Goal: Register for event/course

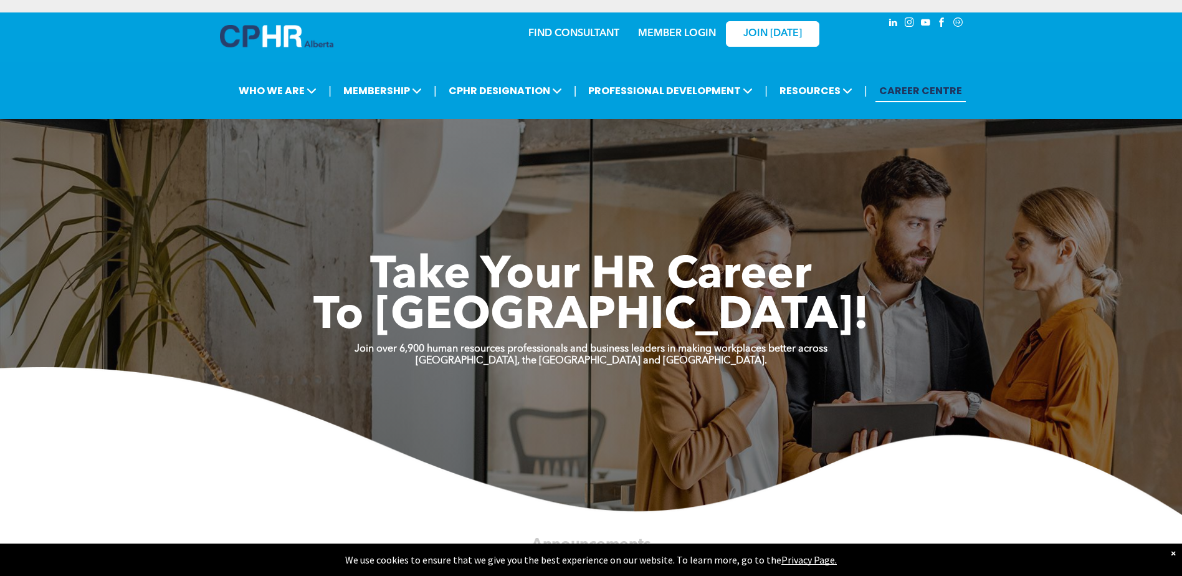
click at [667, 36] on link "MEMBER LOGIN" at bounding box center [677, 34] width 78 height 10
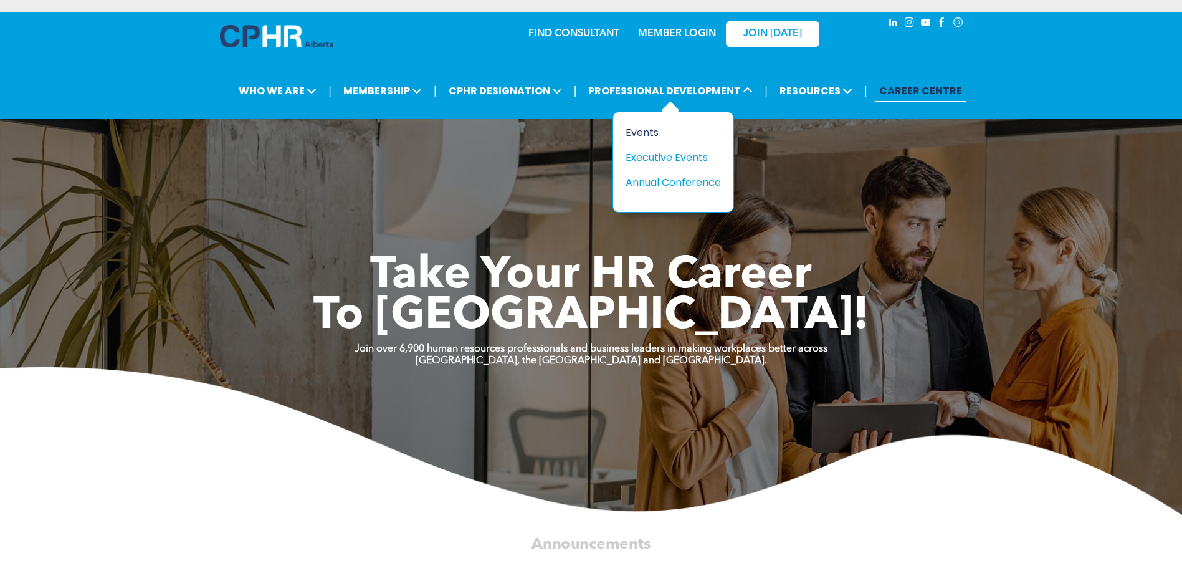
click at [639, 134] on div "Events" at bounding box center [669, 133] width 86 height 16
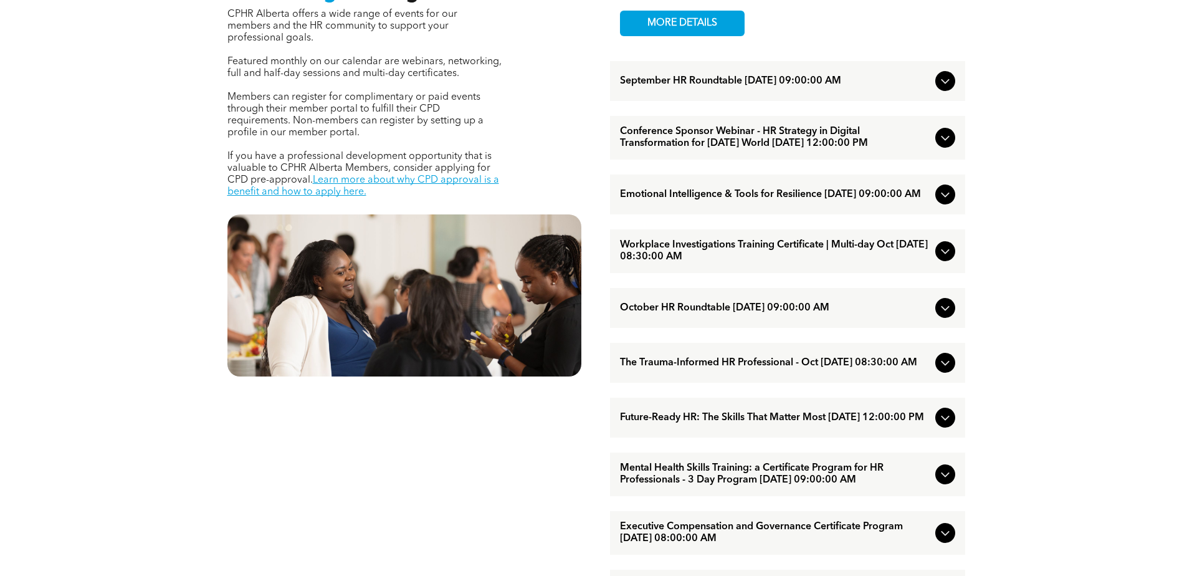
scroll to position [561, 0]
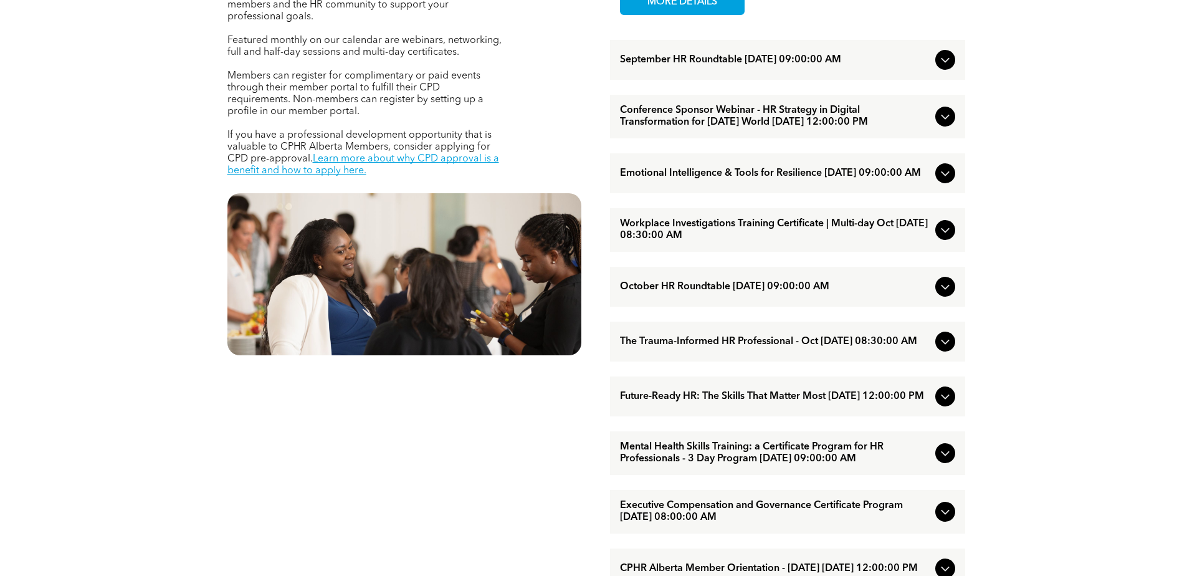
click at [949, 181] on icon at bounding box center [945, 173] width 15 height 15
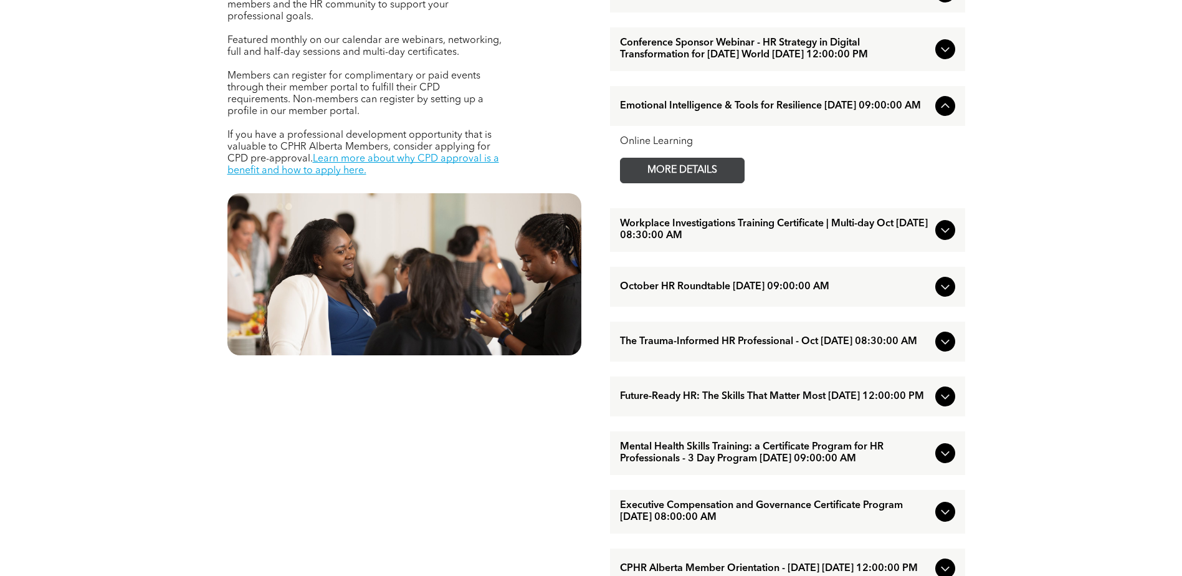
click at [723, 183] on span "MORE DETAILS" at bounding box center [682, 170] width 98 height 24
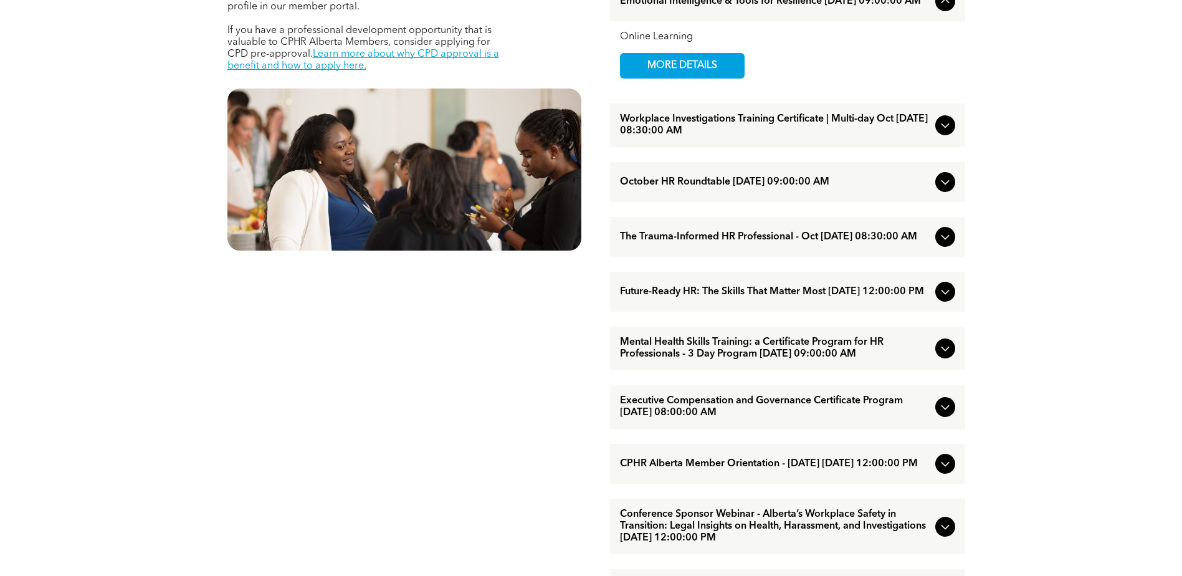
scroll to position [685, 0]
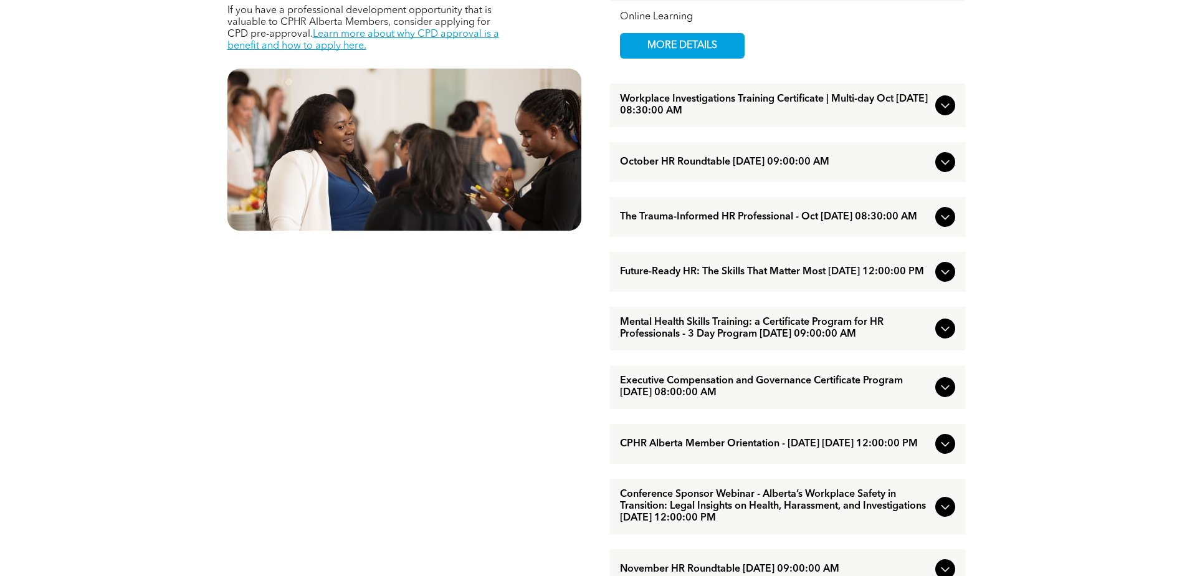
click at [945, 224] on icon at bounding box center [945, 216] width 15 height 15
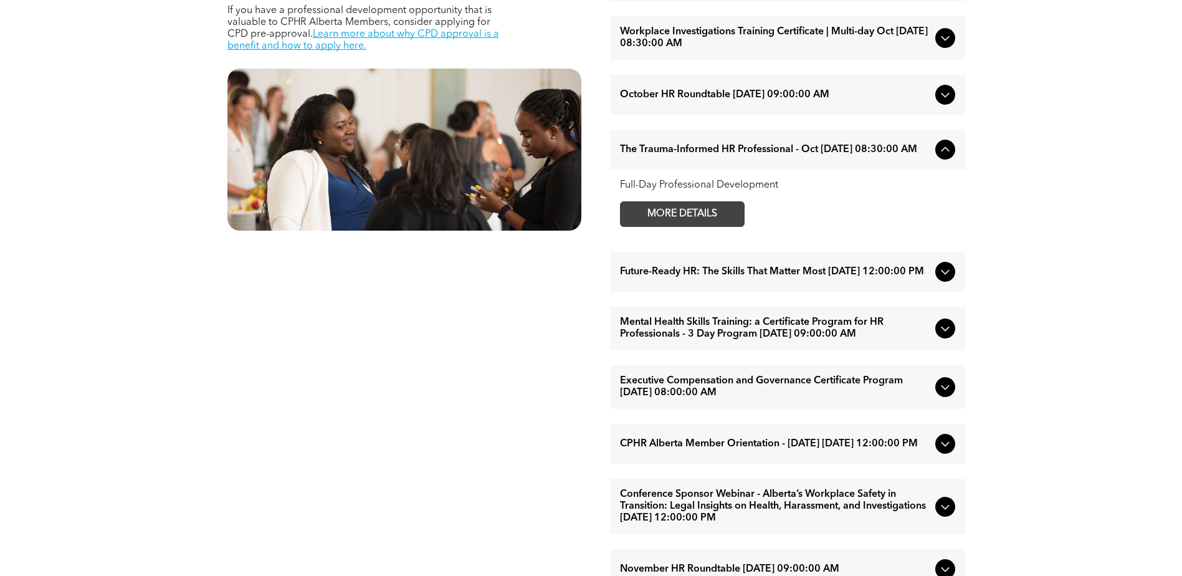
click at [710, 226] on span "MORE DETAILS" at bounding box center [682, 214] width 98 height 24
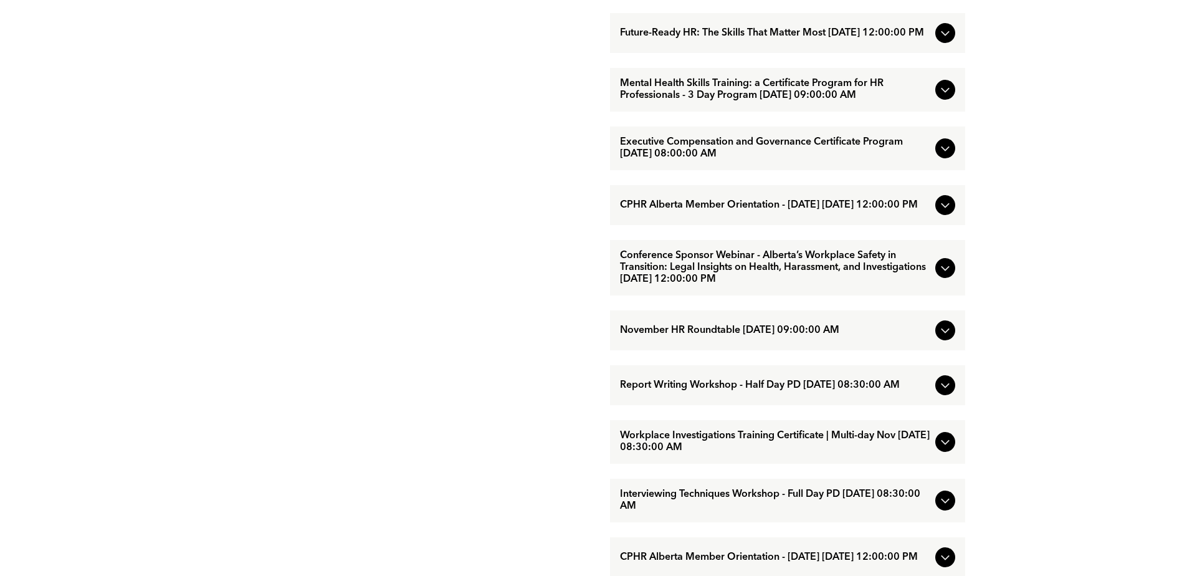
scroll to position [935, 0]
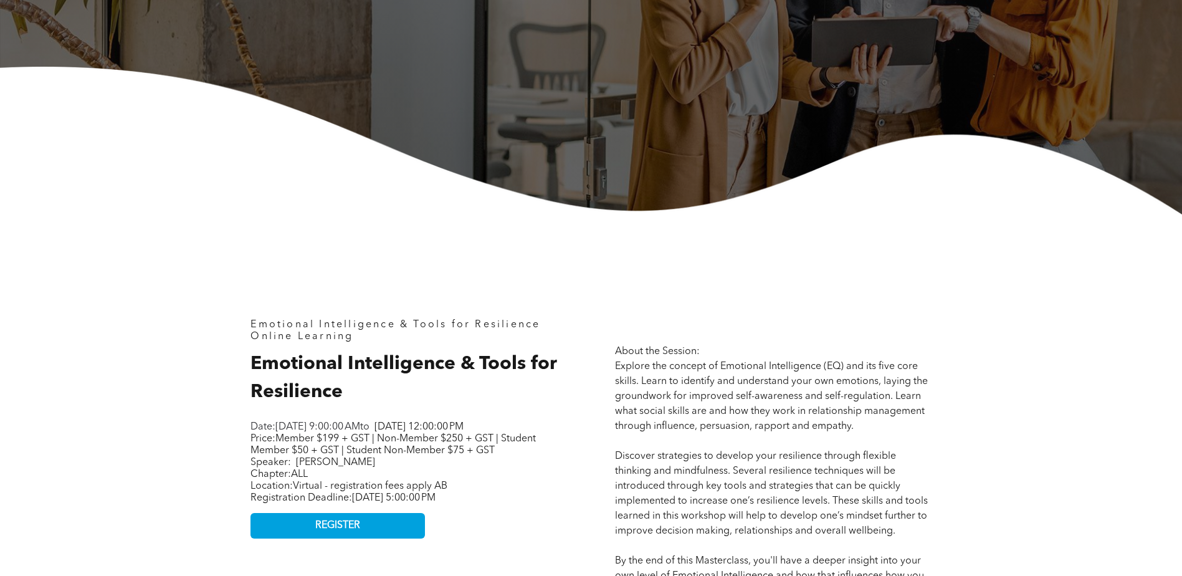
scroll to position [125, 0]
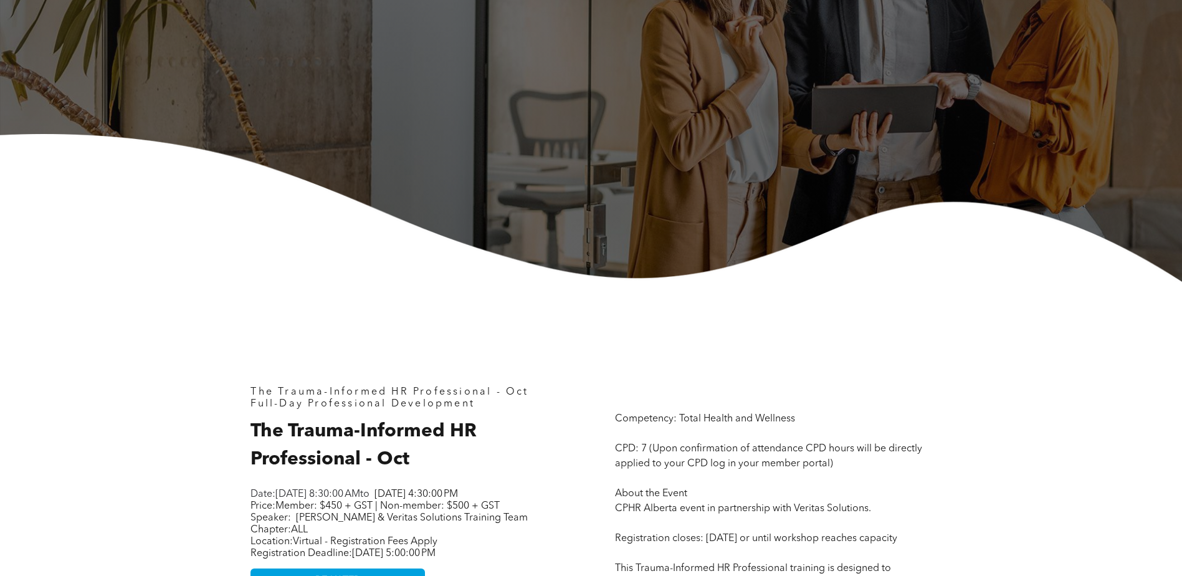
scroll to position [125, 0]
